Goal: Task Accomplishment & Management: Manage account settings

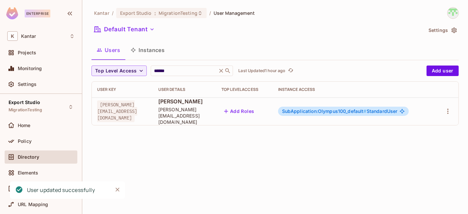
scroll to position [7, 0]
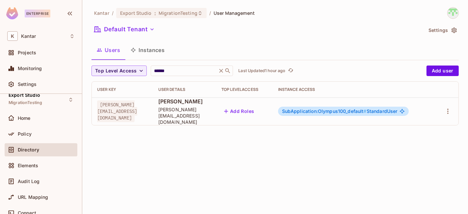
click at [339, 109] on span "SubApplication:Olympus100_default #" at bounding box center [324, 111] width 85 height 6
click at [137, 11] on span "Export Studio" at bounding box center [136, 13] width 32 height 6
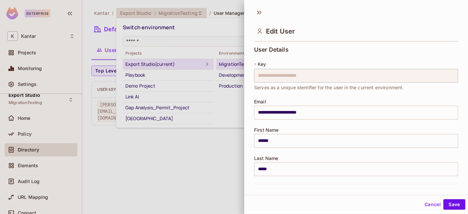
click at [428, 202] on button "Cancel" at bounding box center [432, 204] width 21 height 11
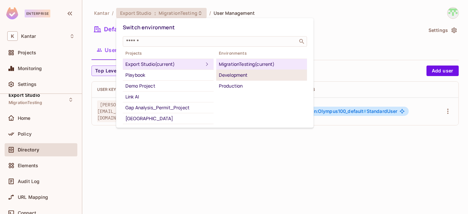
click at [232, 74] on div "Development" at bounding box center [262, 75] width 86 height 8
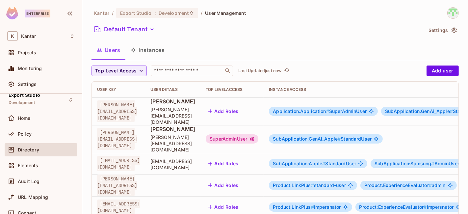
click at [258, 134] on div "SuperAdminUser" at bounding box center [232, 138] width 53 height 9
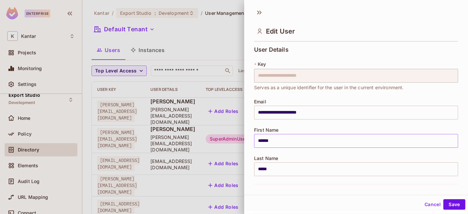
scroll to position [155, 0]
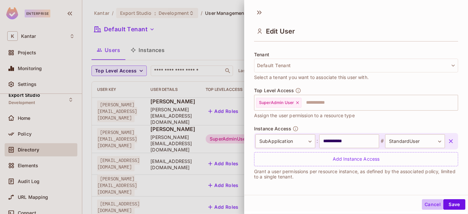
click at [425, 205] on button "Cancel" at bounding box center [432, 204] width 21 height 11
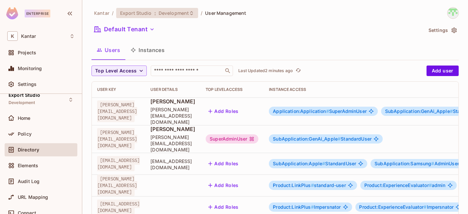
click at [151, 16] on div "Export Studio : Development" at bounding box center [157, 13] width 82 height 10
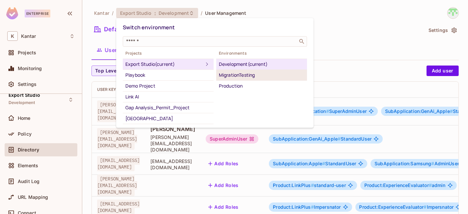
click at [237, 75] on div "MigrationTesting" at bounding box center [262, 75] width 86 height 8
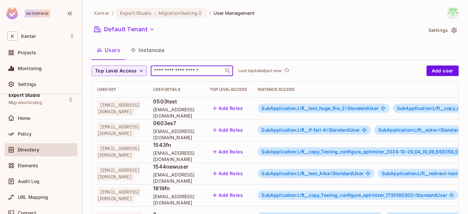
click at [172, 71] on input "text" at bounding box center [187, 70] width 69 height 7
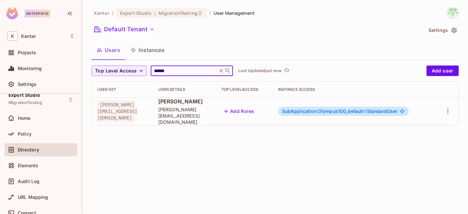
type input "******"
click at [323, 109] on span "SubApplication:Olympus100_default #" at bounding box center [324, 111] width 85 height 6
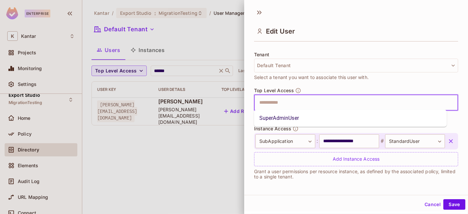
click at [299, 107] on input "text" at bounding box center [350, 102] width 190 height 13
type input "*"
click at [287, 121] on li "SuperAdminUser" at bounding box center [350, 118] width 193 height 12
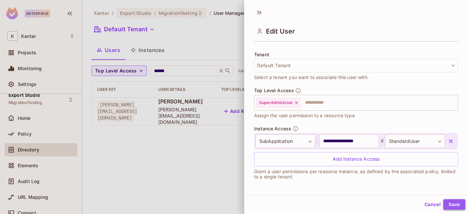
click at [444, 207] on button "Save" at bounding box center [454, 204] width 22 height 11
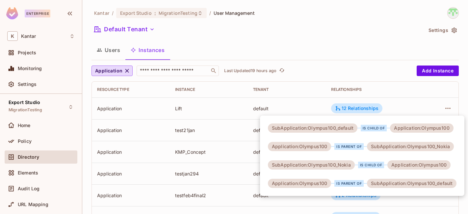
click at [199, 109] on div at bounding box center [234, 107] width 468 height 214
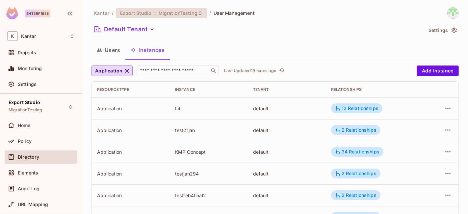
click at [152, 11] on div "Export Studio : MigrationTesting" at bounding box center [157, 13] width 75 height 6
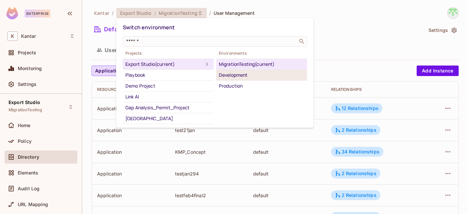
click at [227, 71] on div "Development" at bounding box center [262, 75] width 86 height 8
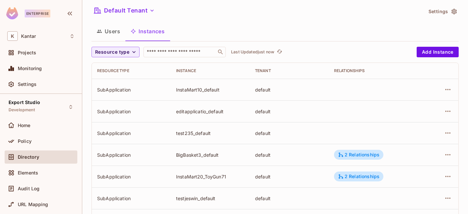
scroll to position [18, 0]
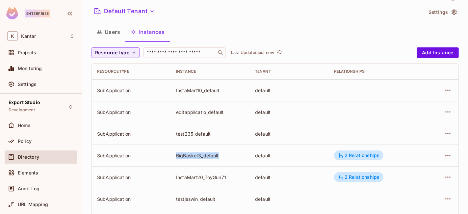
drag, startPoint x: 174, startPoint y: 156, endPoint x: 221, endPoint y: 156, distance: 46.4
click at [221, 156] on td "BigBasket3_default" at bounding box center [210, 155] width 79 height 22
copy div "BigBasket3_default"
click at [212, 181] on td "InstaMart20_ToyGun71" at bounding box center [210, 177] width 79 height 22
drag, startPoint x: 173, startPoint y: 178, endPoint x: 233, endPoint y: 178, distance: 59.9
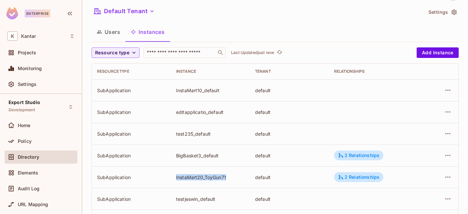
click at [233, 178] on td "InstaMart20_ToyGun71" at bounding box center [210, 177] width 79 height 22
copy div "InstaMart20_ToyGun71"
click at [444, 175] on icon "button" at bounding box center [448, 177] width 8 height 8
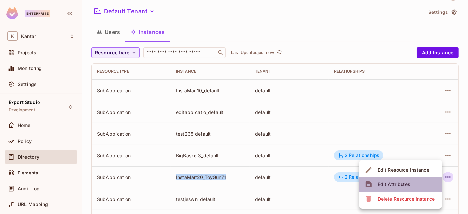
click at [414, 187] on li "Edit Attributes" at bounding box center [400, 184] width 83 height 14
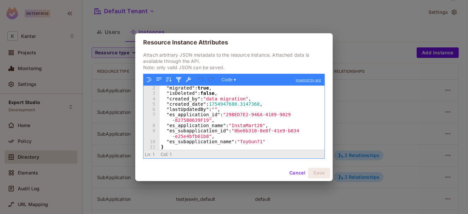
scroll to position [6, 0]
click at [295, 173] on button "Cancel" at bounding box center [297, 173] width 21 height 11
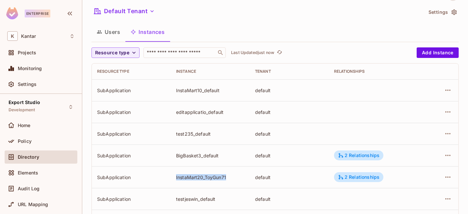
copy div "InstaMart20_ToyGun71"
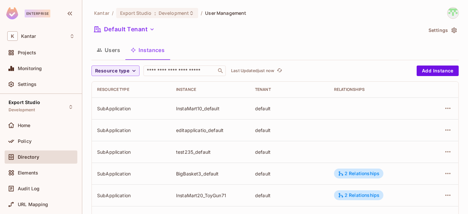
scroll to position [60, 0]
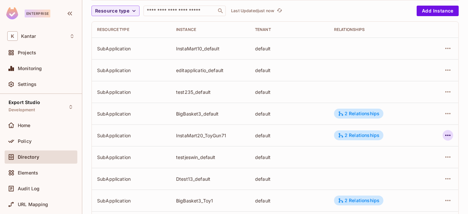
click at [444, 136] on icon "button" at bounding box center [448, 135] width 8 height 8
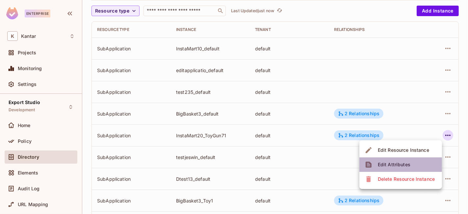
click at [403, 163] on div "Edit Attributes" at bounding box center [394, 164] width 33 height 7
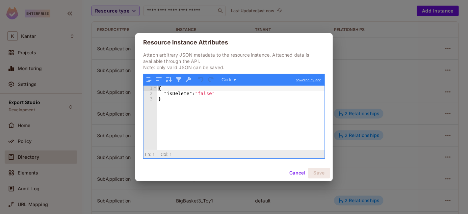
click at [301, 172] on button "Cancel" at bounding box center [297, 173] width 21 height 11
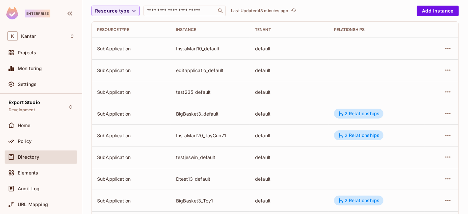
scroll to position [0, 0]
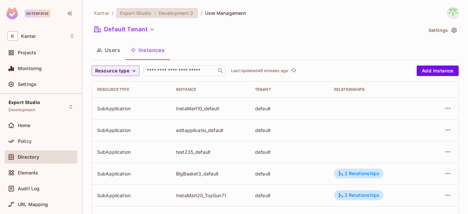
click at [159, 14] on span "Development" at bounding box center [174, 13] width 30 height 6
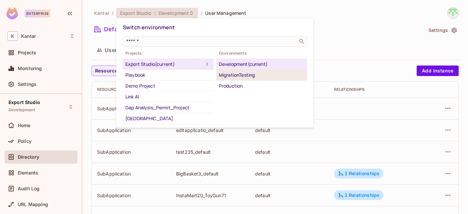
click at [234, 75] on div "MigrationTesting" at bounding box center [262, 75] width 86 height 8
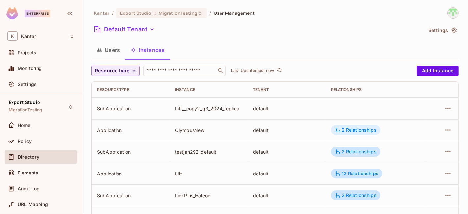
click at [344, 127] on div "2 Relationships" at bounding box center [355, 130] width 41 height 6
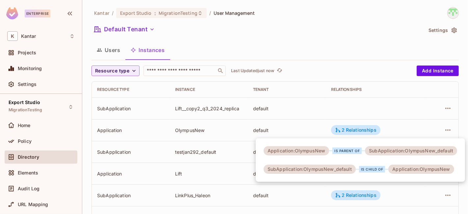
click at [305, 131] on div at bounding box center [234, 107] width 468 height 214
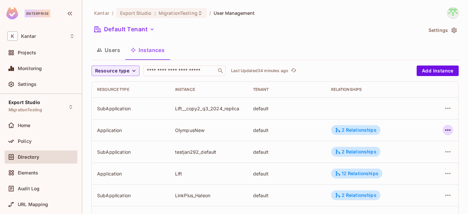
click at [446, 132] on icon "button" at bounding box center [448, 130] width 8 height 8
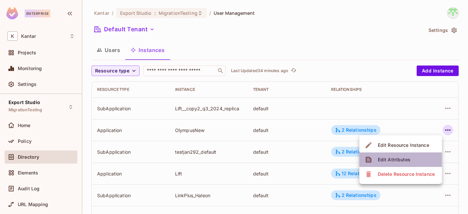
click at [416, 162] on li "Edit Attributes" at bounding box center [400, 159] width 83 height 14
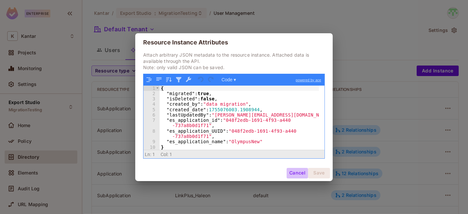
click at [291, 169] on button "Cancel" at bounding box center [297, 173] width 21 height 11
